Goal: Find specific page/section: Find specific page/section

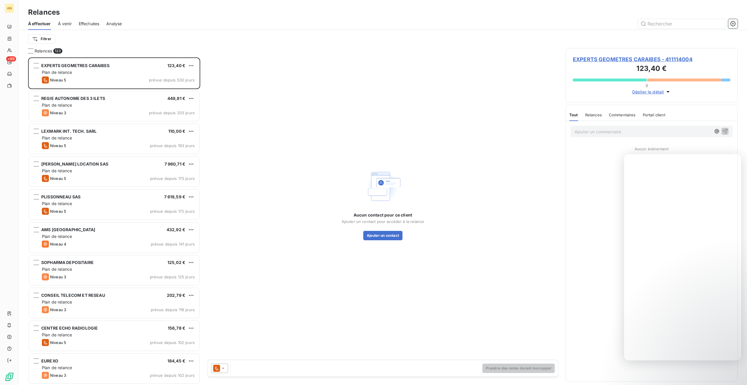
scroll to position [323, 168]
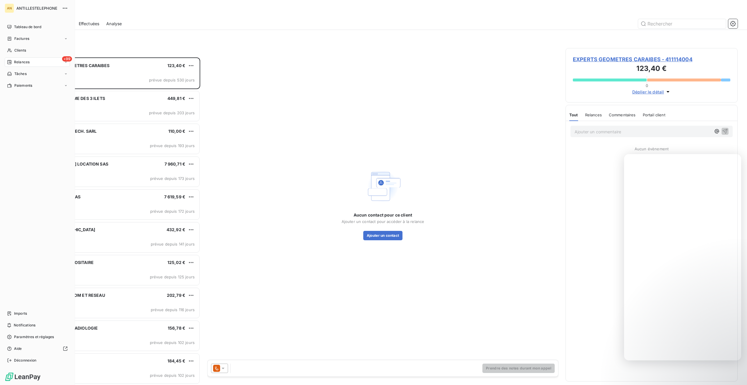
click at [15, 50] on span "Clients" at bounding box center [20, 50] width 12 height 5
click at [18, 49] on span "Clients" at bounding box center [20, 50] width 12 height 5
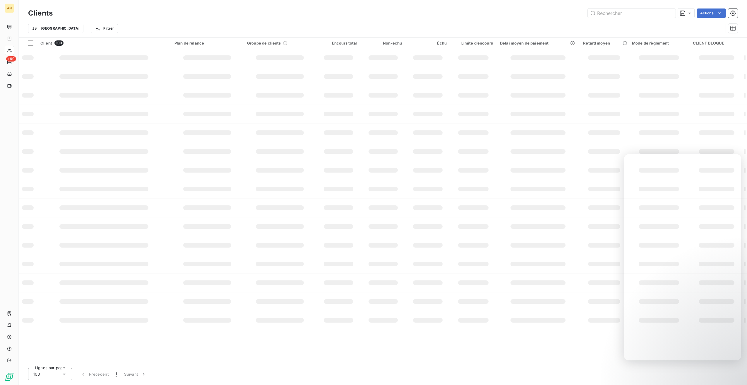
click at [619, 15] on input "text" at bounding box center [632, 12] width 88 height 9
type input "EPGV"
click at [398, 53] on td "0 €" at bounding box center [385, 55] width 45 height 14
